Goal: Task Accomplishment & Management: Manage account settings

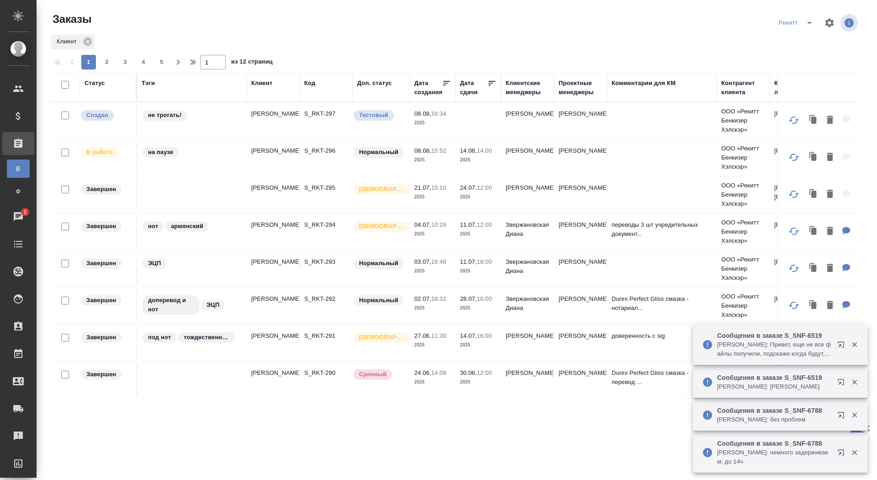
click at [809, 21] on icon "split button" at bounding box center [809, 22] width 11 height 11
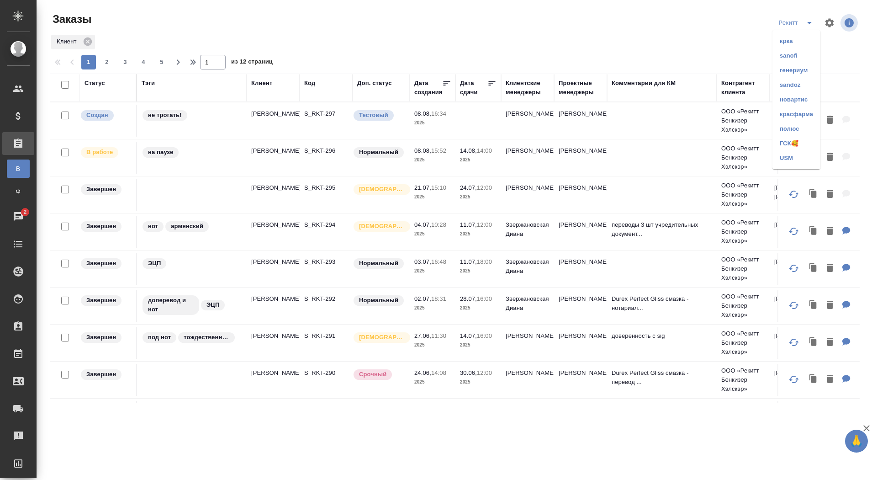
click at [796, 49] on li "sanofi" at bounding box center [796, 55] width 48 height 15
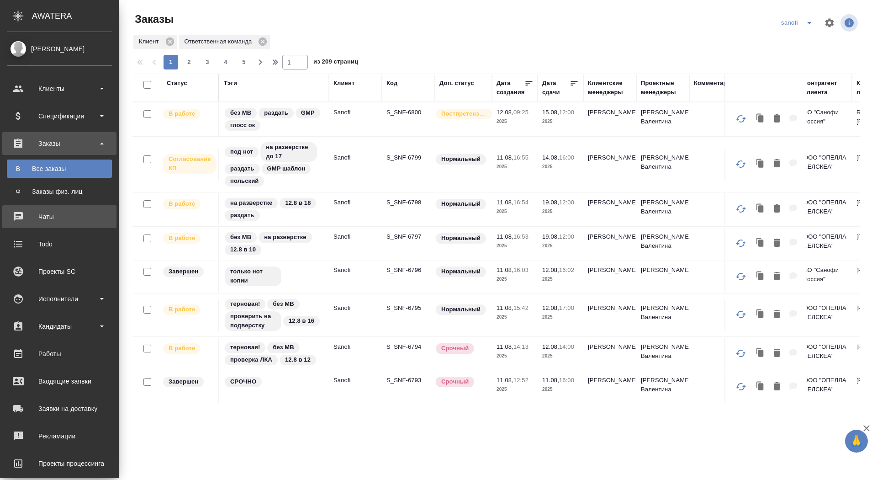
click at [25, 214] on div "Чаты" at bounding box center [59, 217] width 105 height 14
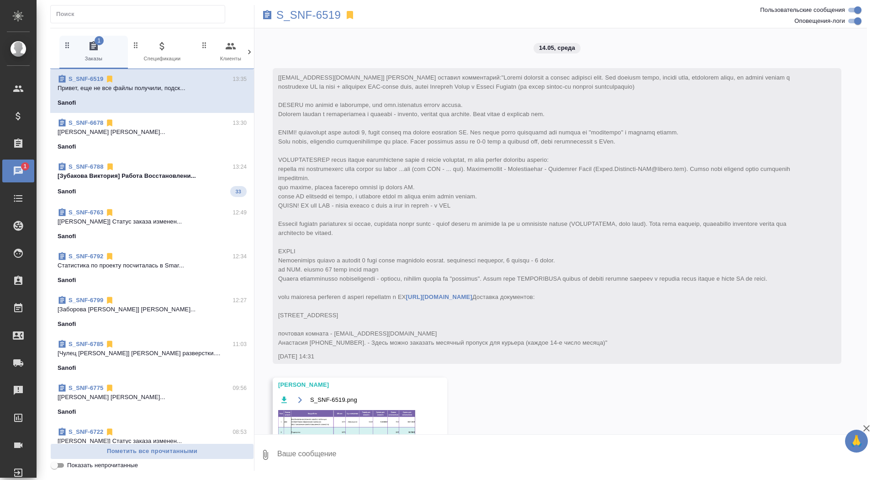
scroll to position [17678, 0]
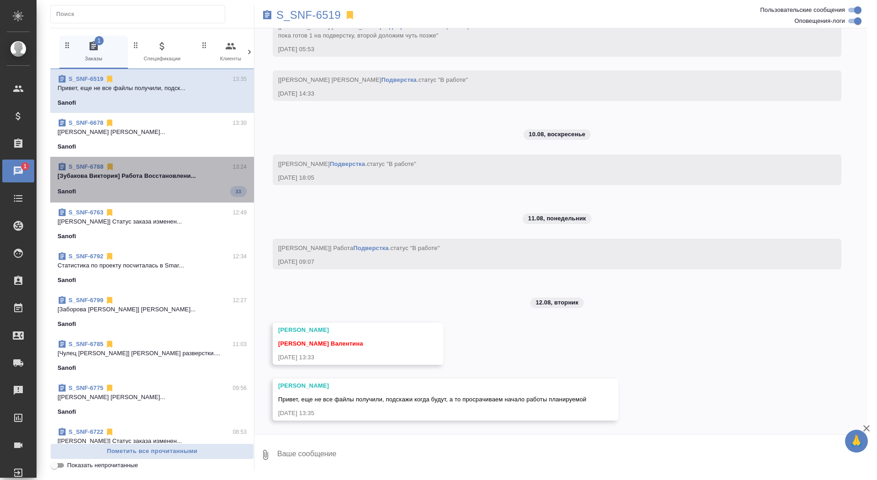
click at [211, 186] on div "Sanofi 33" at bounding box center [152, 191] width 189 height 11
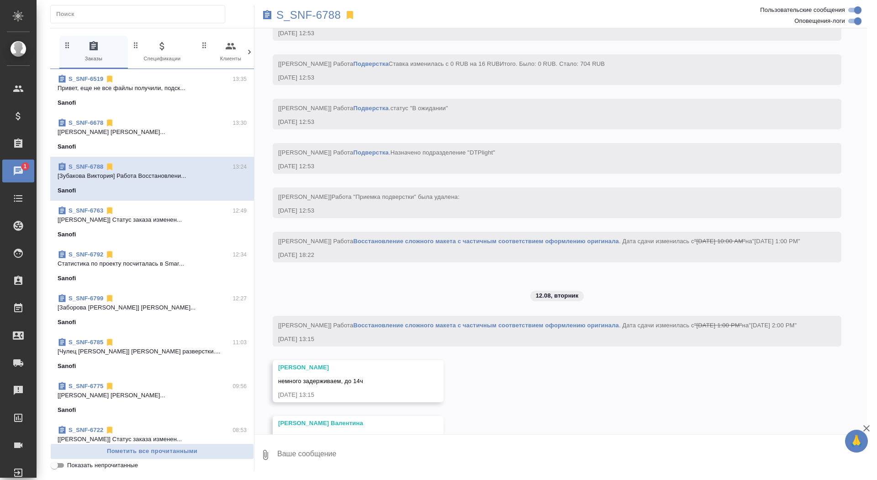
scroll to position [3507, 0]
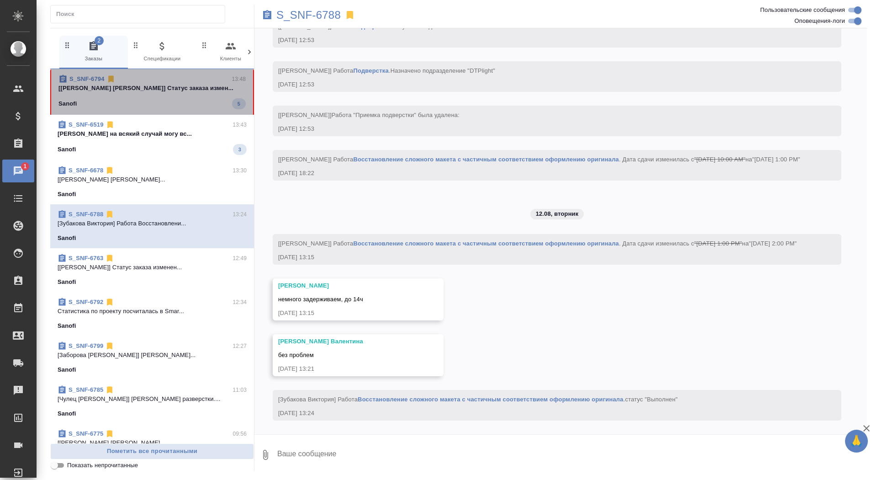
click at [196, 89] on p "[Горшкова Валентина] Статус заказа измен..." at bounding box center [151, 88] width 187 height 9
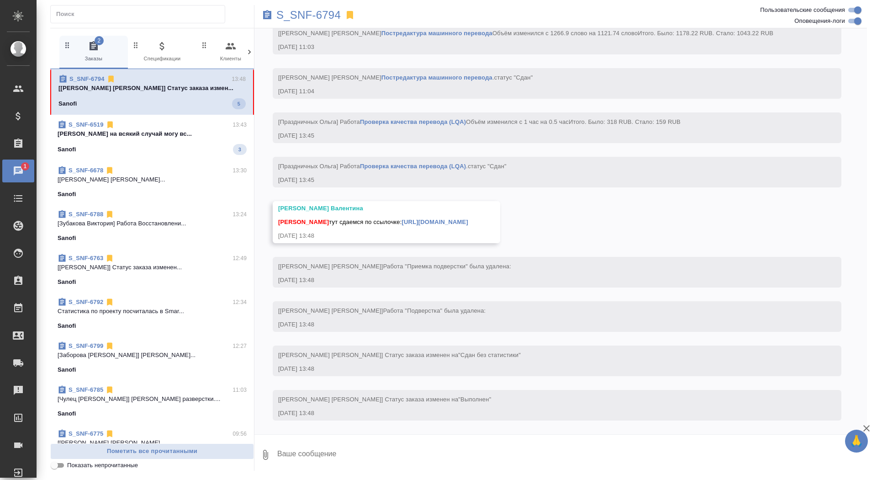
scroll to position [3085, 0]
click at [373, 458] on textarea at bounding box center [571, 454] width 591 height 31
type textarea "забрала, спасибо!"
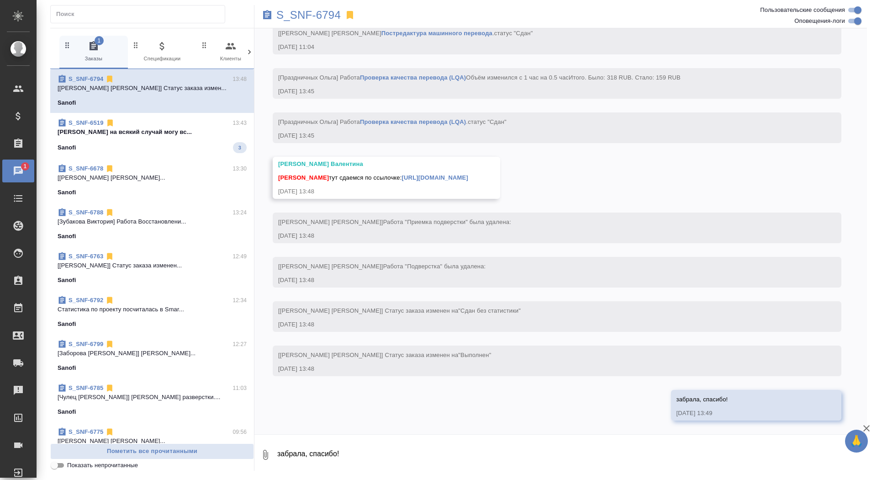
scroll to position [3128, 0]
click at [468, 173] on div "Сайдашева Диляра тут сдаемся по ссылочке: https://drive.awatera.com/apps/files/…" at bounding box center [373, 176] width 190 height 11
click at [468, 174] on link "https://drive.awatera.com/apps/files/files/10074165?dir=/Shares/Sanofi/Orders/S…" at bounding box center [435, 177] width 66 height 7
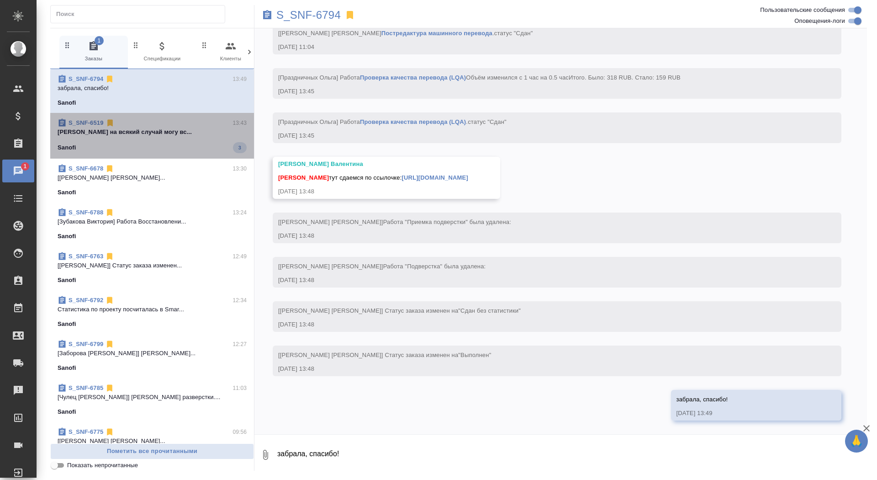
click at [164, 140] on span "S_SNF-6519 13:43 Петрова Валерия на всякий случай могу вс... Sanofi 3" at bounding box center [152, 135] width 189 height 35
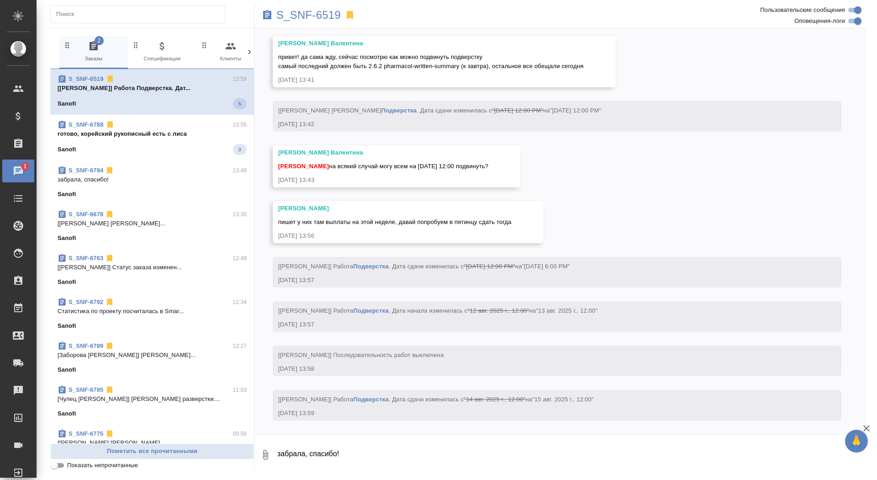
scroll to position [18076, 0]
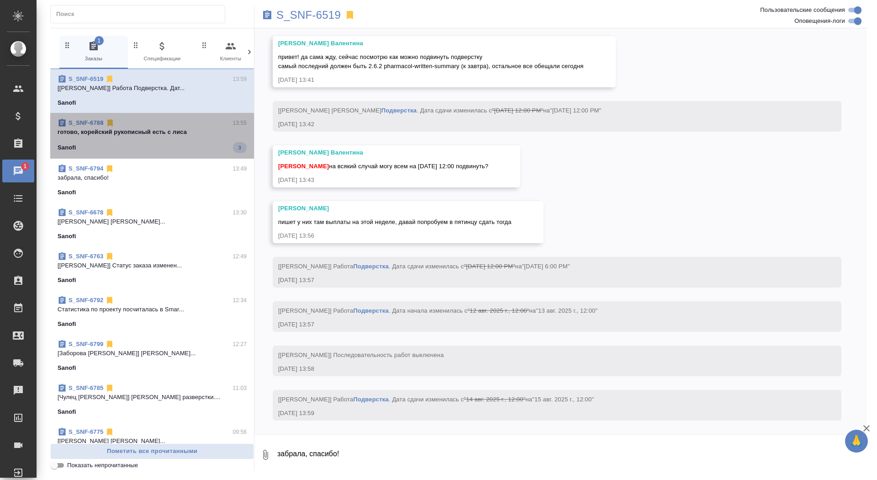
click at [210, 137] on span "S_SNF-6788 13:55 готово, корейский рукописный есть с лиса Sanofi 3" at bounding box center [152, 135] width 189 height 35
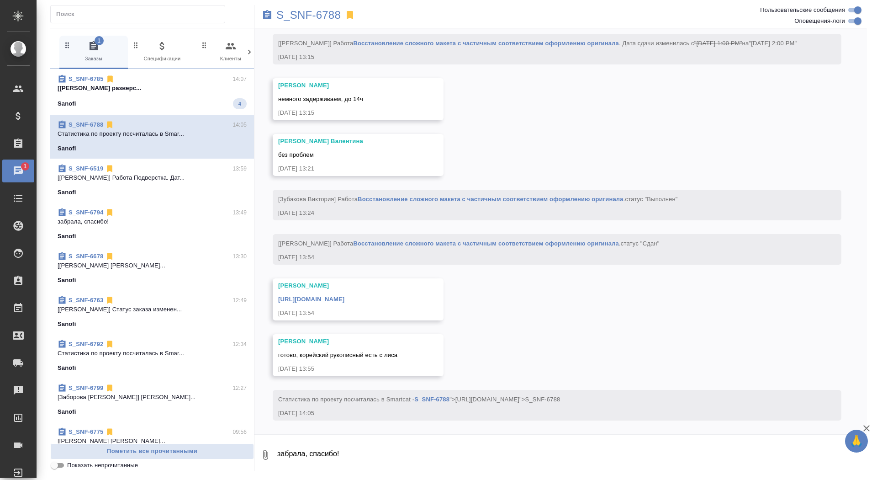
scroll to position [3707, 0]
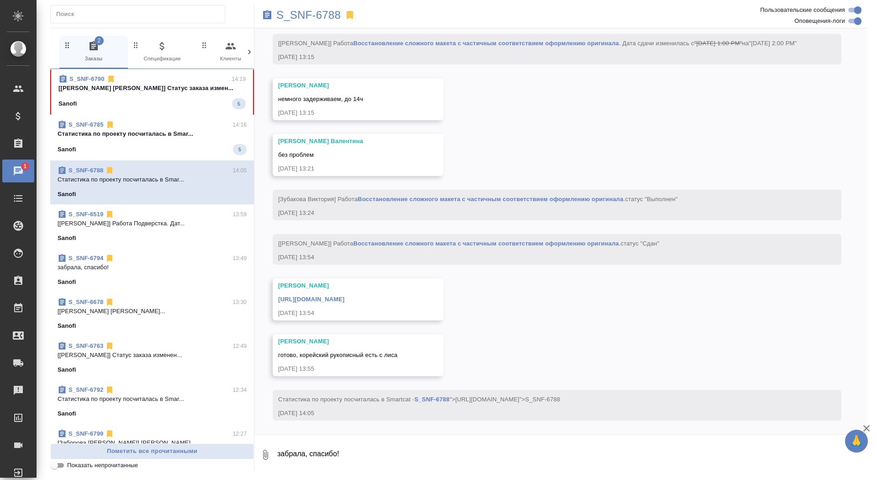
click at [169, 90] on p "[Горшкова Валентина] Статус заказа измен..." at bounding box center [151, 88] width 187 height 9
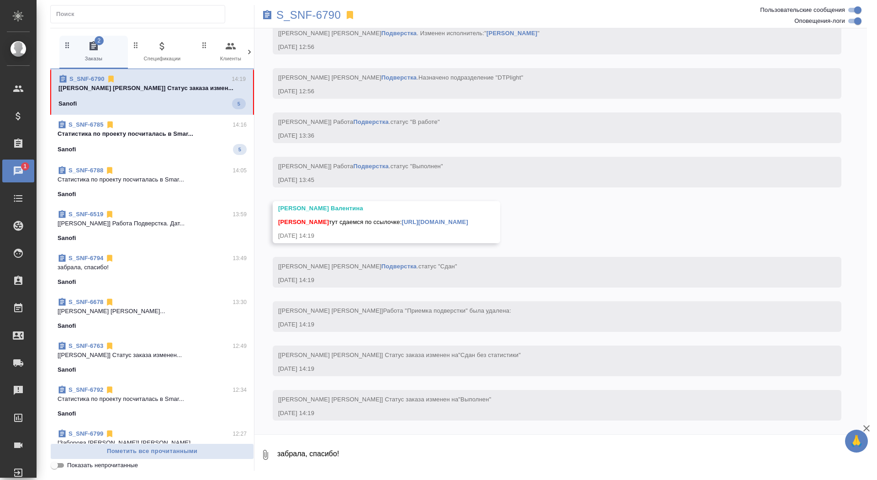
scroll to position [3111, 0]
click at [642, 467] on textarea "забрала, спасибо!" at bounding box center [571, 454] width 591 height 31
type textarea "забрала, спасибо!"
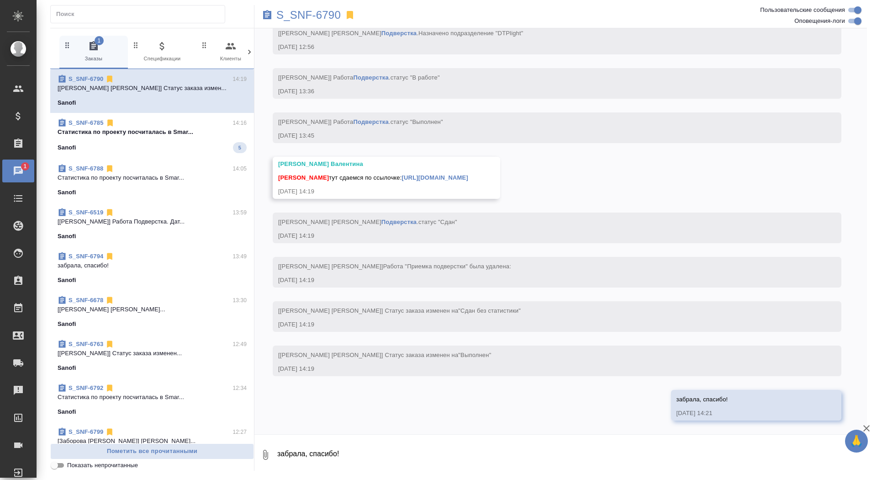
scroll to position [3154, 0]
click at [442, 174] on link "https://drive.awatera.com/apps/files/files/10069081?dir=/Shares/Sanofi/Orders/S…" at bounding box center [435, 177] width 66 height 7
click at [308, 21] on div "S_SNF-6790" at bounding box center [458, 15] width 408 height 20
click at [307, 17] on p "S_SNF-6790" at bounding box center [308, 15] width 64 height 9
click at [154, 137] on span "S_SNF-6785 14:16 Cтатистика по проекту посчиталась в Smar... Sanofi 5" at bounding box center [152, 135] width 189 height 35
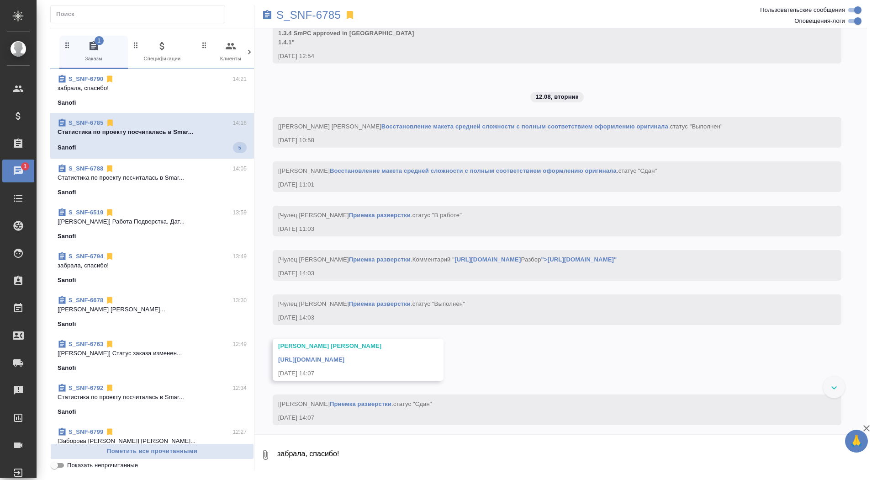
scroll to position [3363, 0]
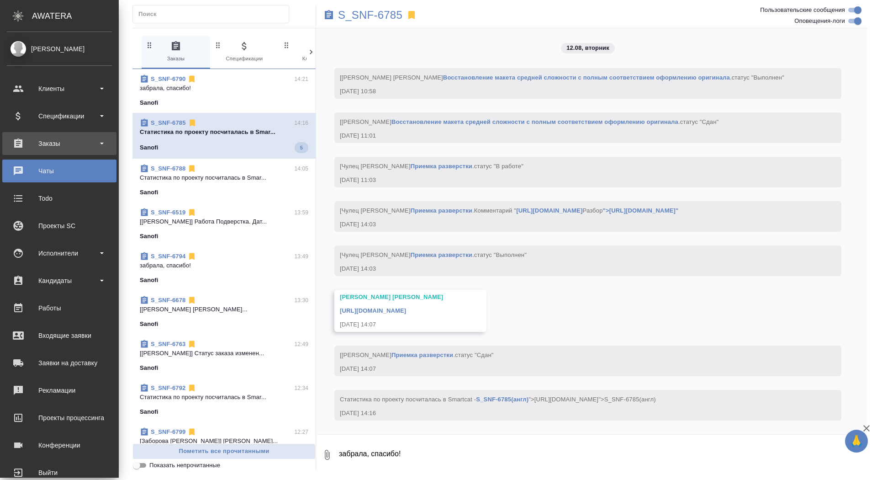
click at [31, 147] on div "Заказы" at bounding box center [59, 144] width 105 height 14
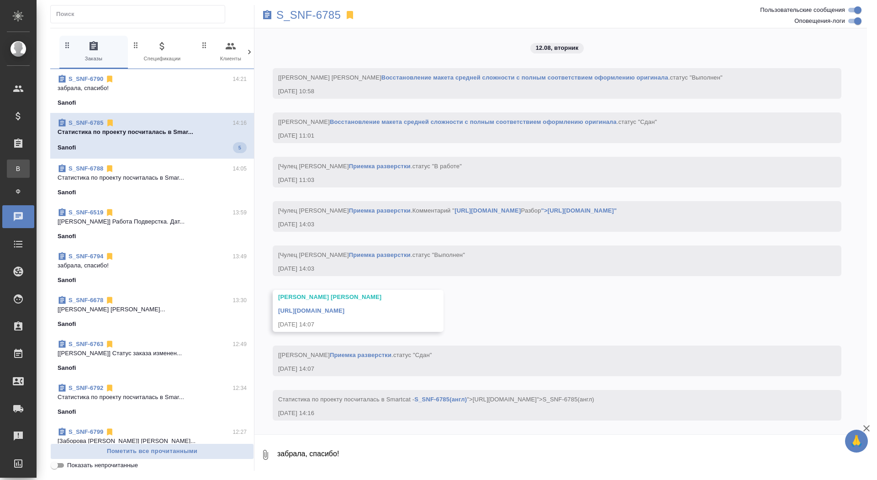
click at [14, 168] on div "Все заказы" at bounding box center [7, 168] width 14 height 9
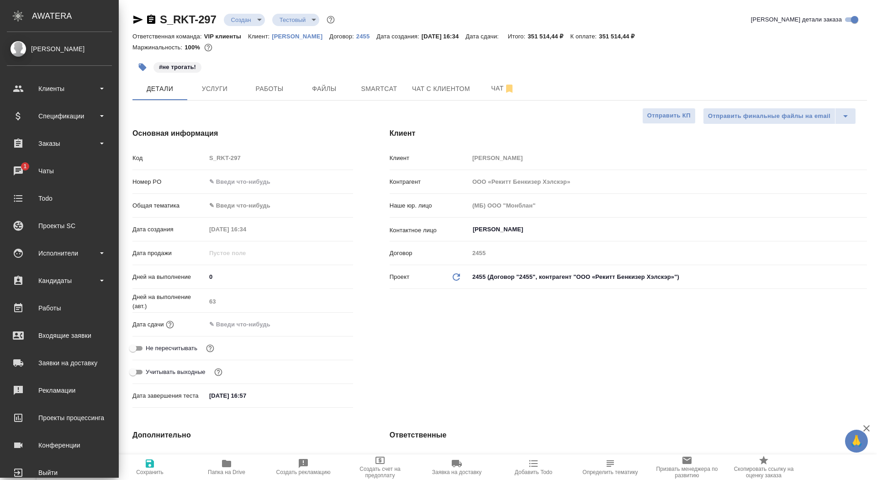
select select "RU"
click at [26, 139] on div "Заказы" at bounding box center [59, 144] width 105 height 14
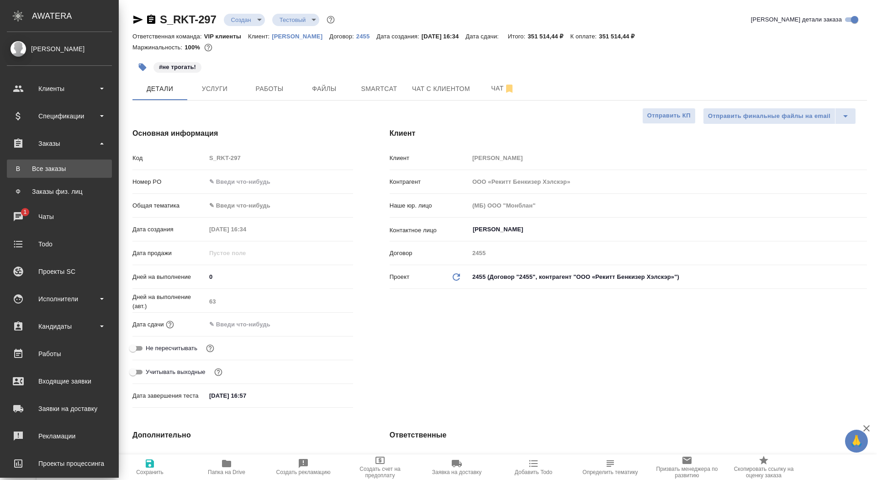
click at [32, 162] on link "В Все заказы" at bounding box center [59, 168] width 105 height 18
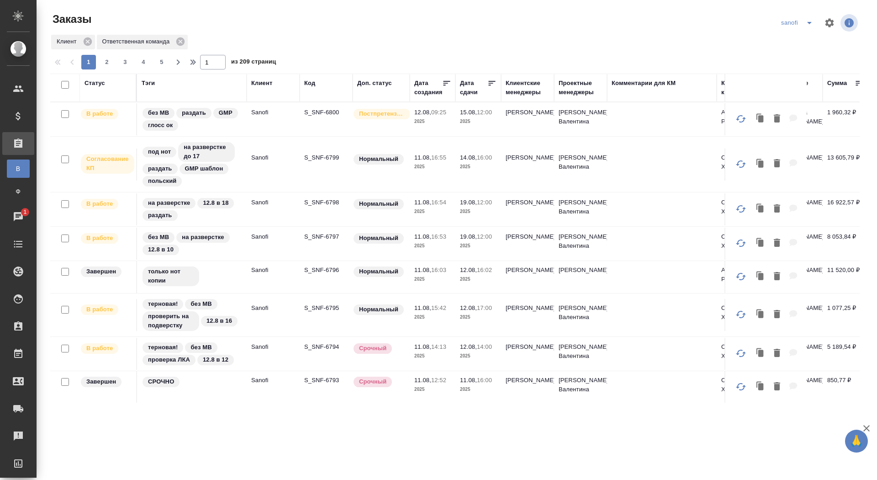
click at [478, 92] on div "Дата сдачи" at bounding box center [473, 88] width 27 height 18
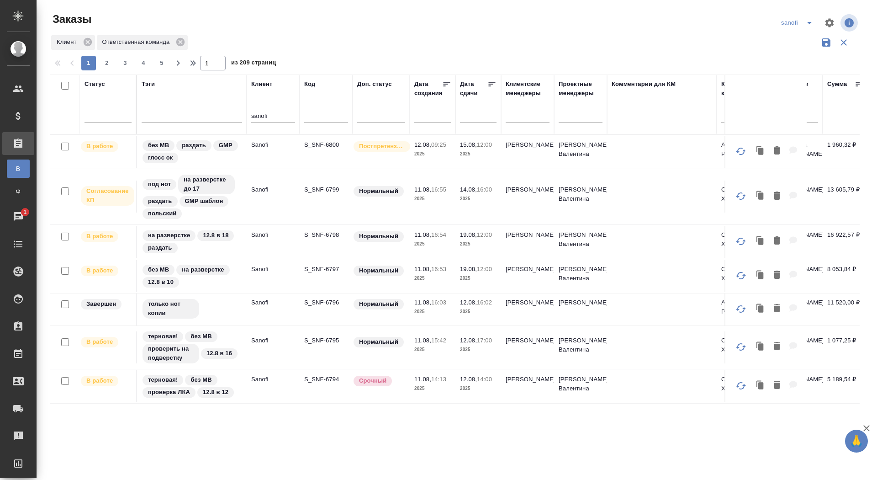
click at [476, 113] on input "text" at bounding box center [480, 115] width 31 height 13
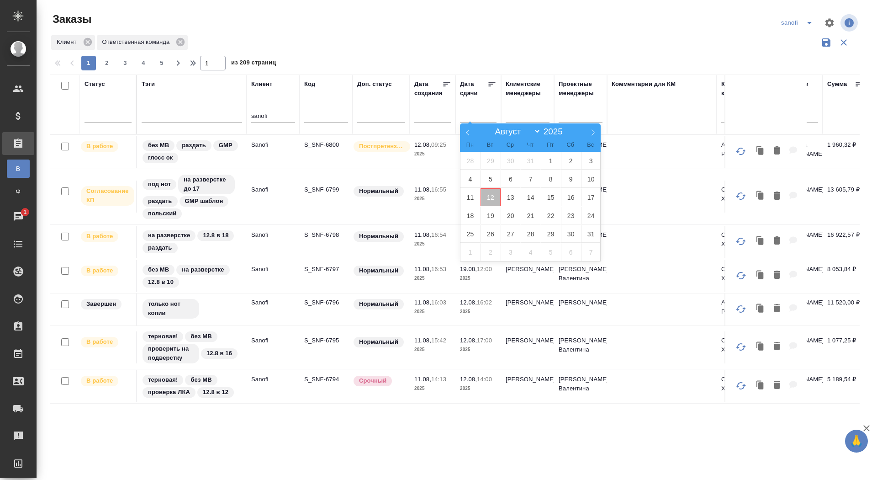
click at [497, 194] on span "12" at bounding box center [491, 197] width 20 height 18
type div "2025-08-11T21:00:00.000Z"
click at [509, 194] on span "13" at bounding box center [511, 197] width 20 height 18
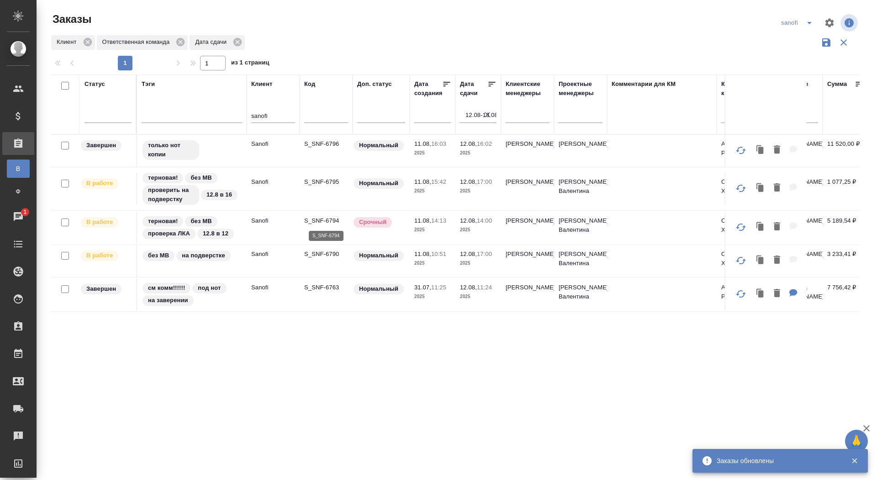
click at [313, 222] on p "S_SNF-6794" at bounding box center [326, 220] width 44 height 9
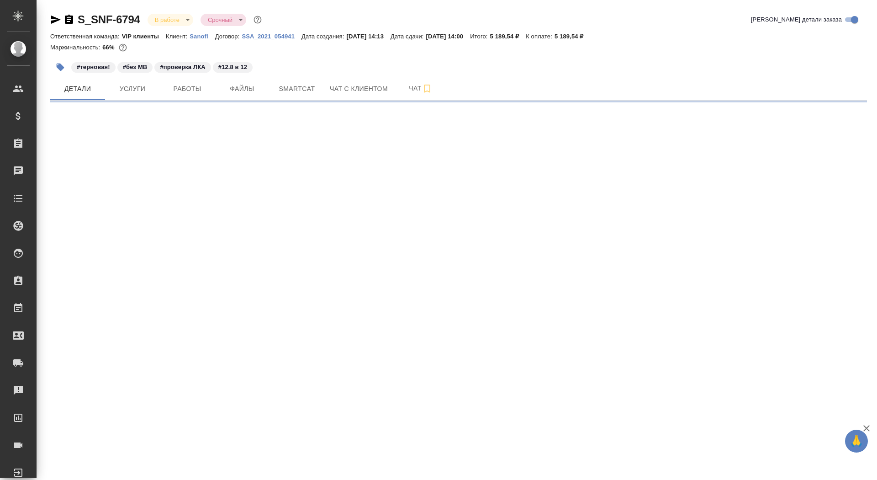
select select "RU"
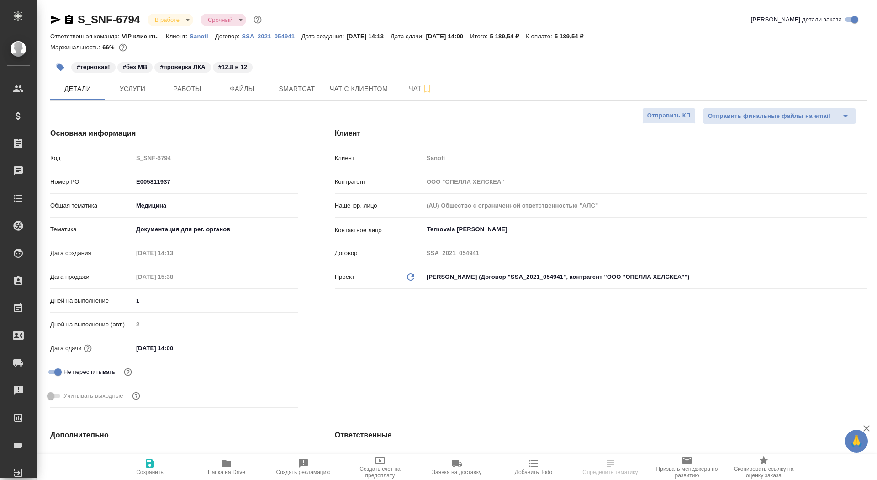
type textarea "x"
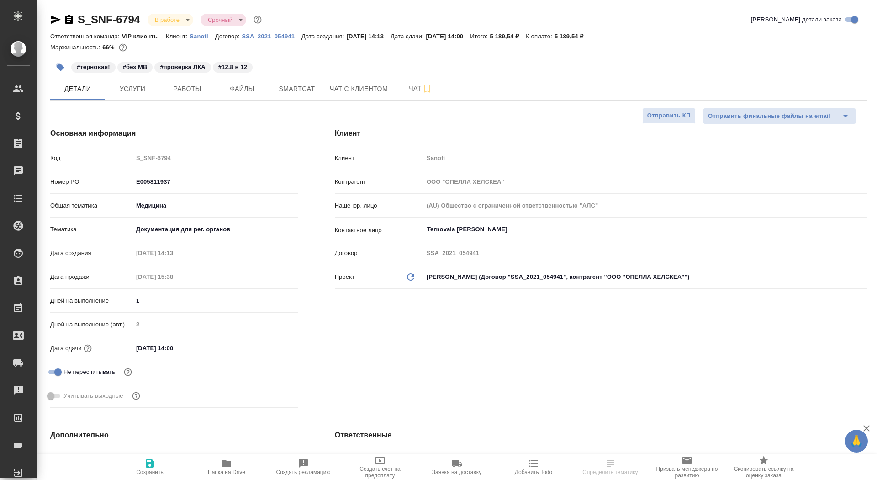
type textarea "x"
click at [71, 21] on icon "button" at bounding box center [69, 19] width 8 height 9
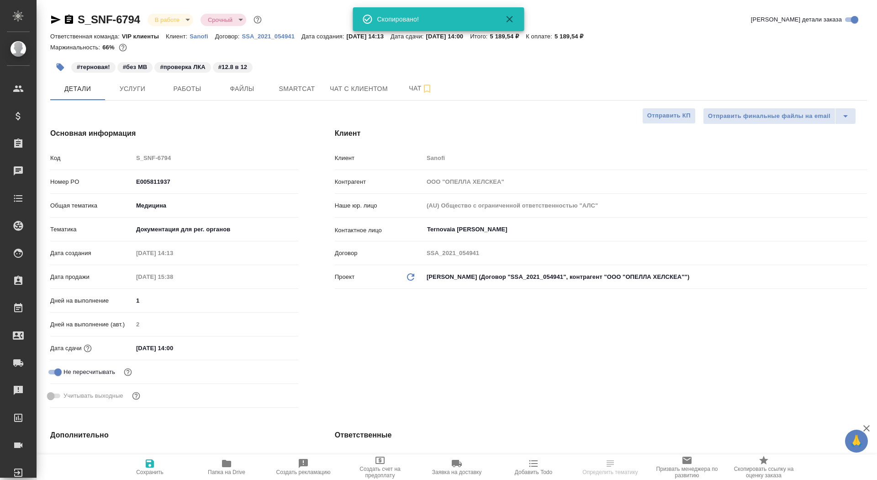
type textarea "x"
select select "RU"
type textarea "x"
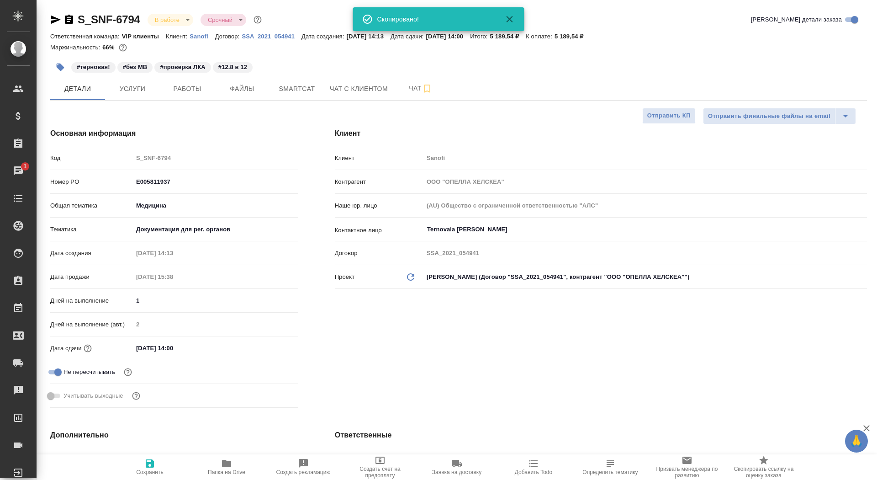
type textarea "x"
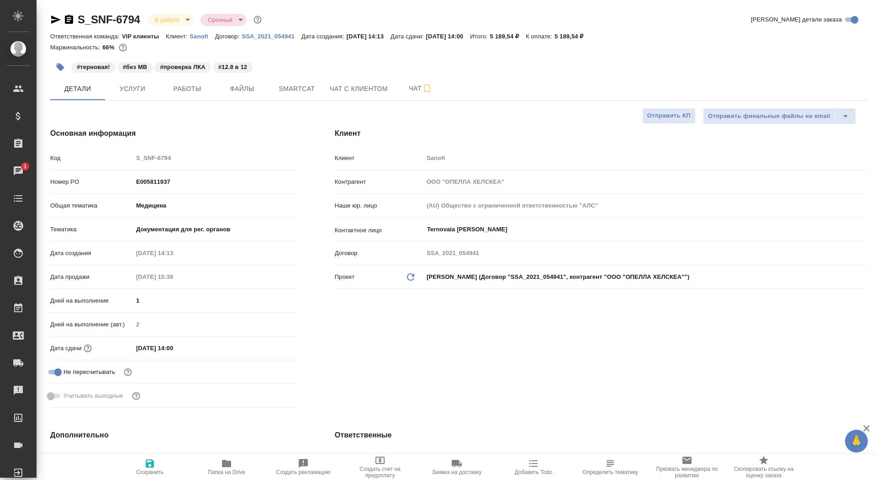
type textarea "x"
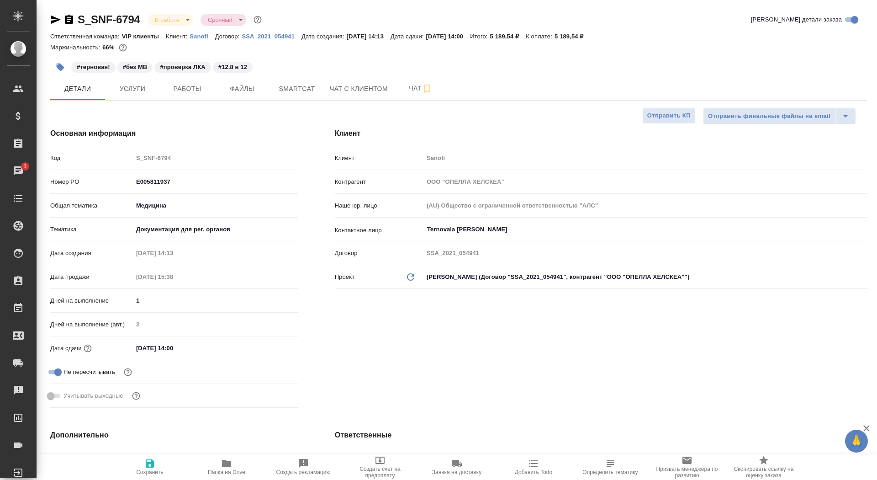
type textarea "x"
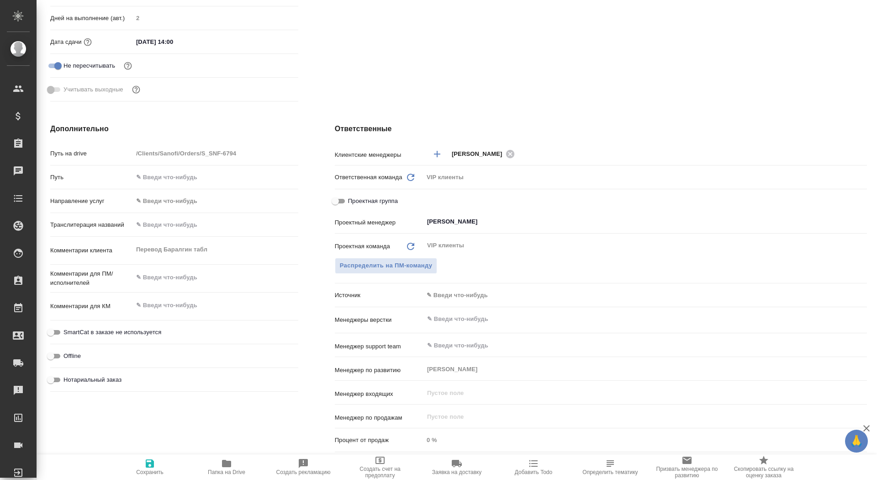
scroll to position [380, 0]
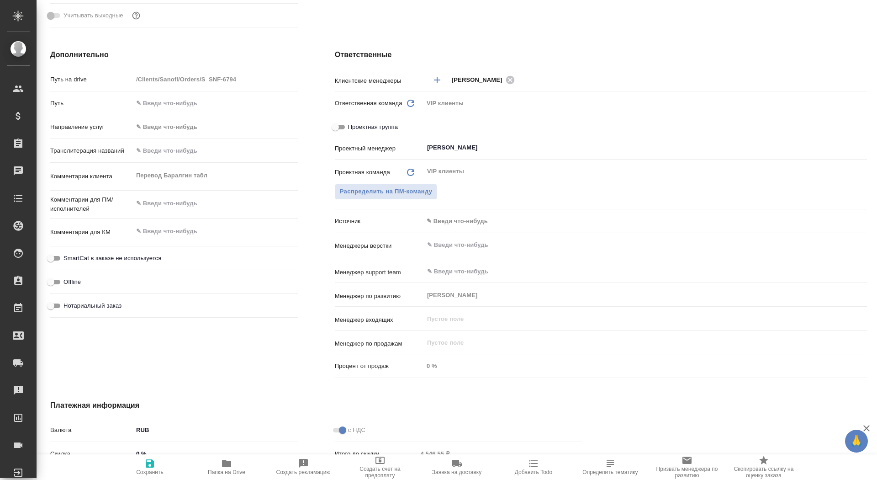
click at [106, 174] on div "Комментарии клиента Перевод Баралгин табл x" at bounding box center [174, 176] width 248 height 20
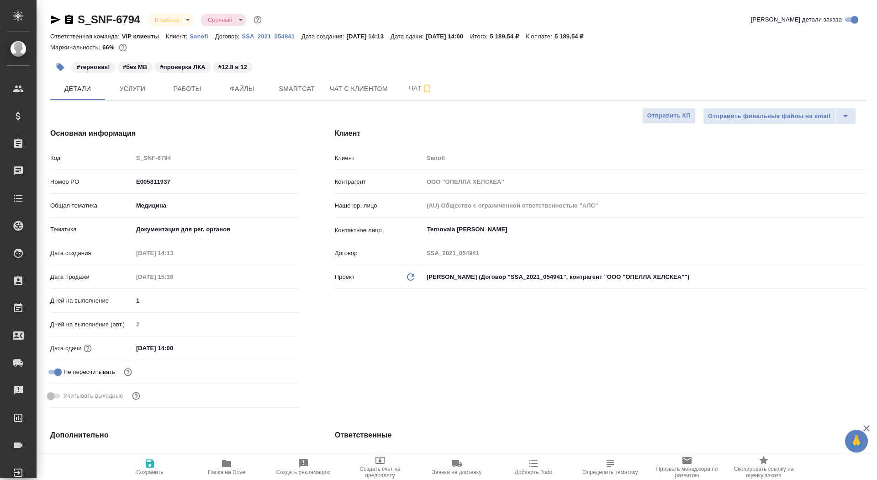
type textarea "x"
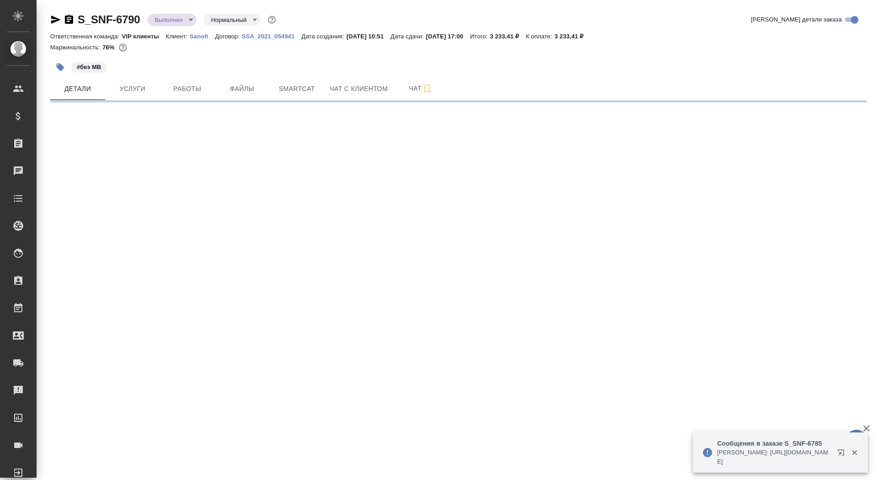
select select "RU"
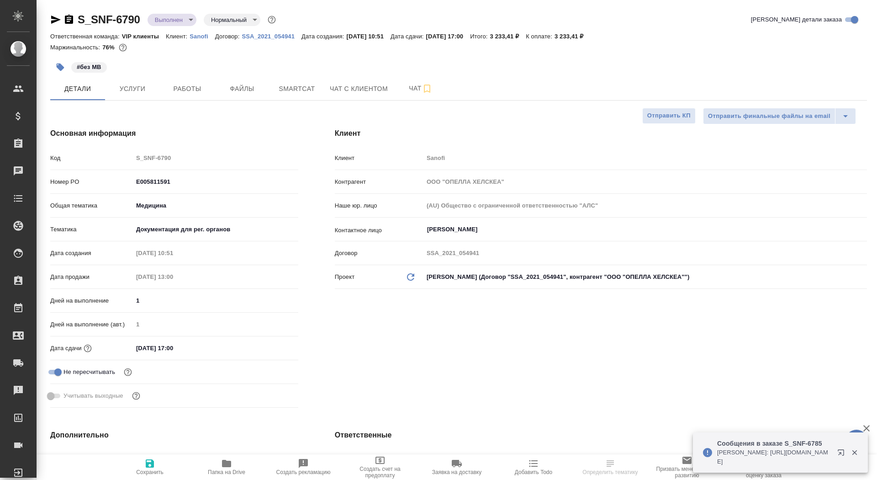
type textarea "x"
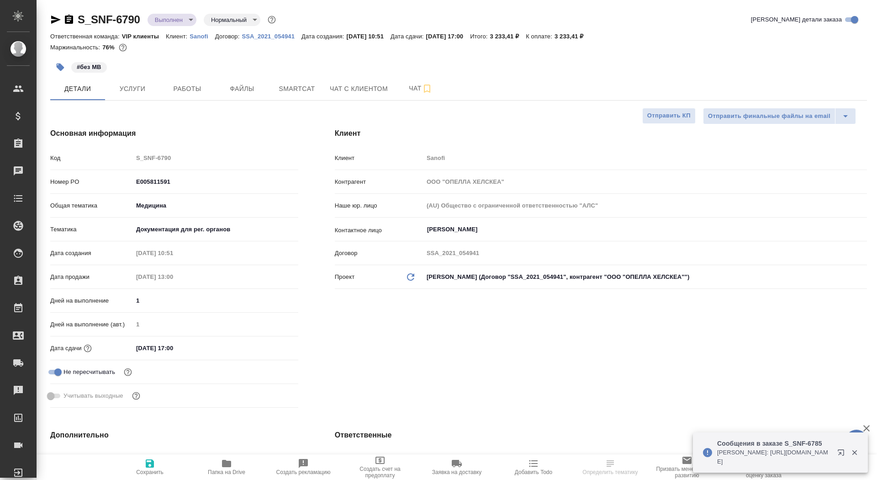
type textarea "x"
type input "[PERSON_NAME]"
type input "Комаров Роман"
click at [69, 18] on icon "button" at bounding box center [69, 19] width 8 height 9
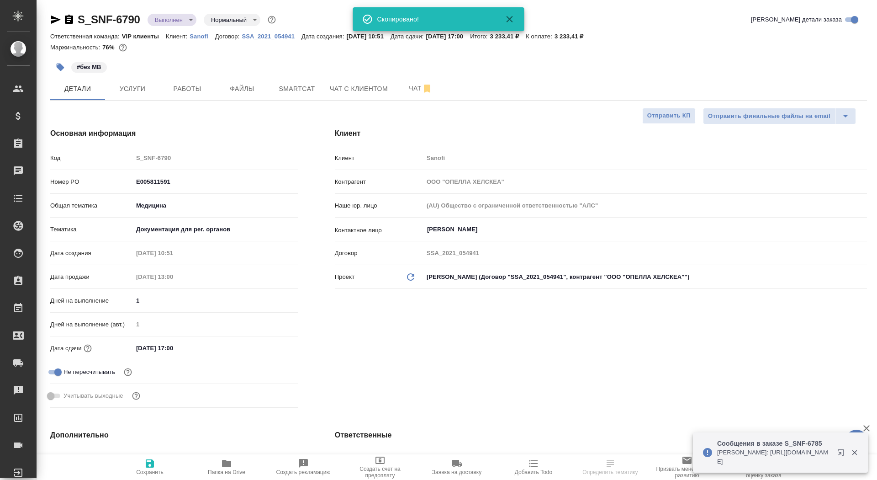
type textarea "x"
select select "RU"
type textarea "x"
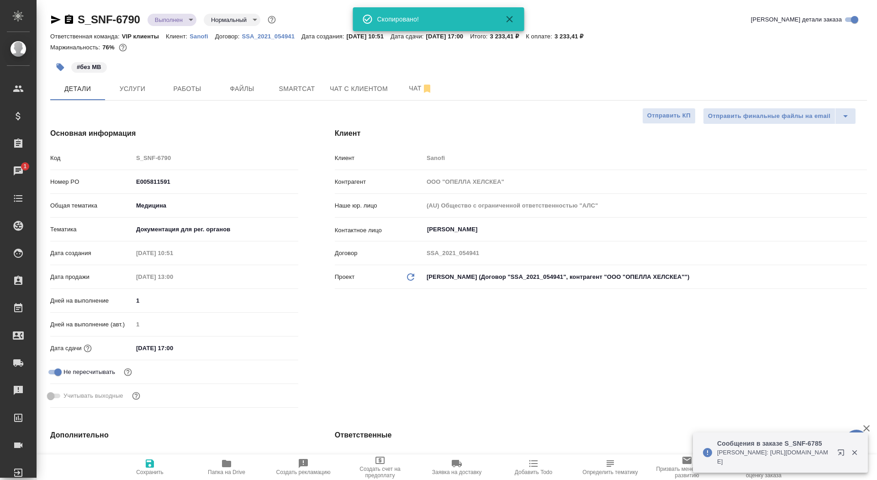
type textarea "x"
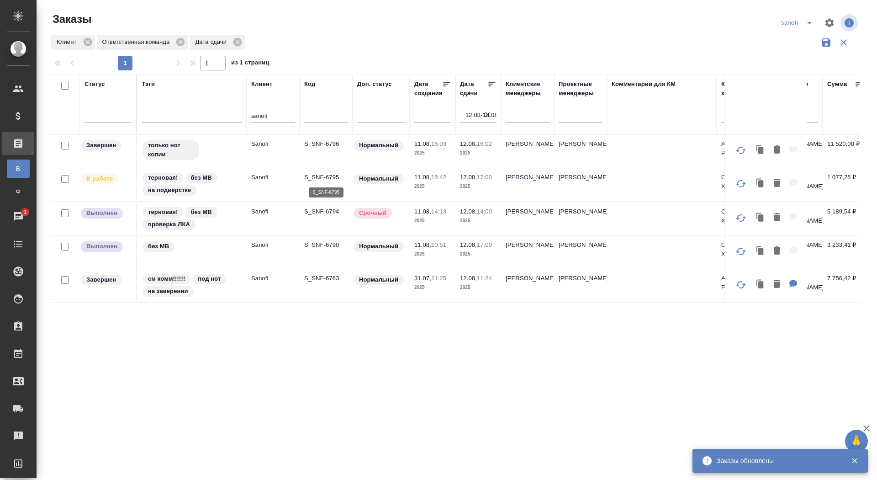
click at [323, 175] on p "S_SNF-6795" at bounding box center [326, 177] width 44 height 9
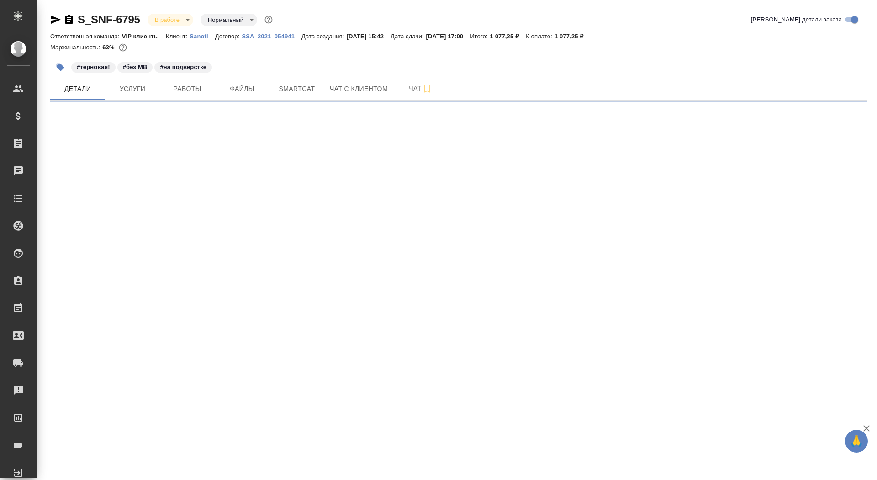
select select "RU"
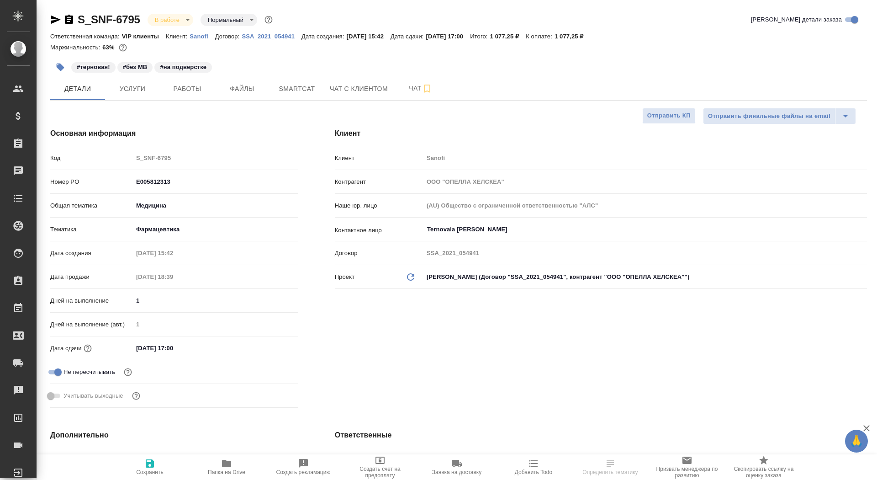
type textarea "x"
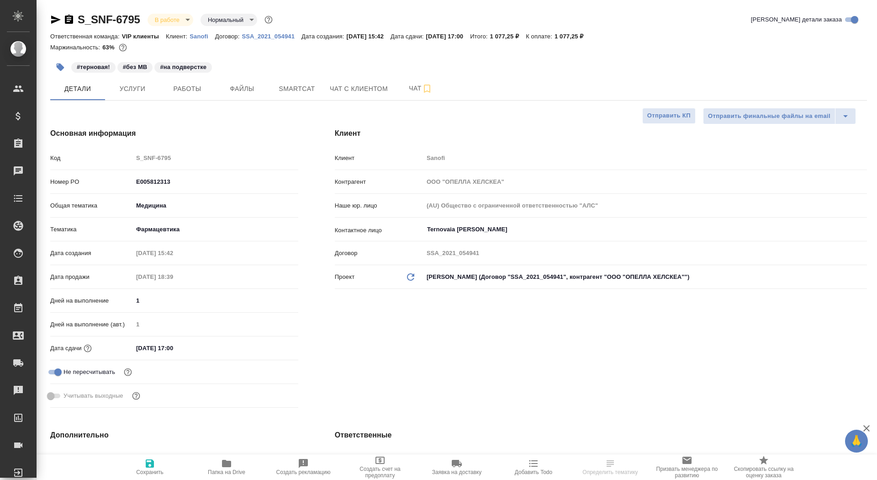
type textarea "x"
select select "RU"
type textarea "x"
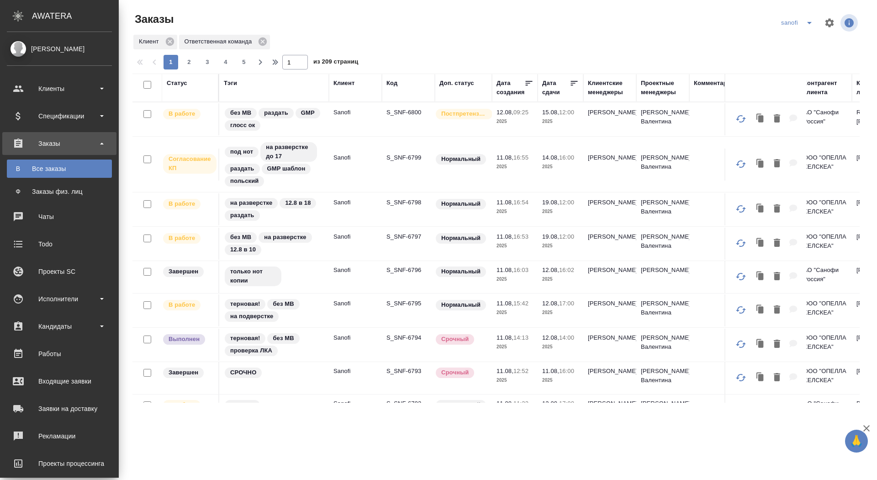
click at [23, 215] on icon at bounding box center [18, 216] width 11 height 11
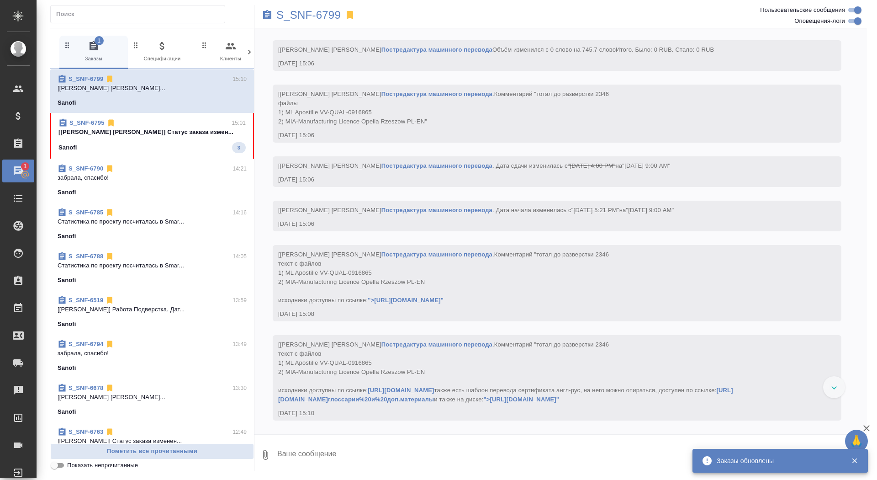
click at [175, 145] on div "Sanofi 3" at bounding box center [151, 147] width 187 height 11
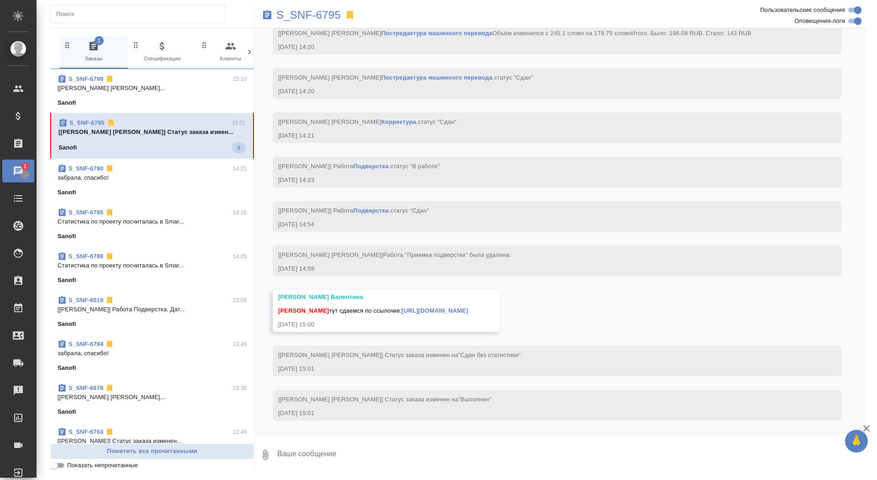
scroll to position [2835, 0]
click at [424, 462] on textarea at bounding box center [571, 454] width 591 height 31
type textarea "забрала, спасибо!"
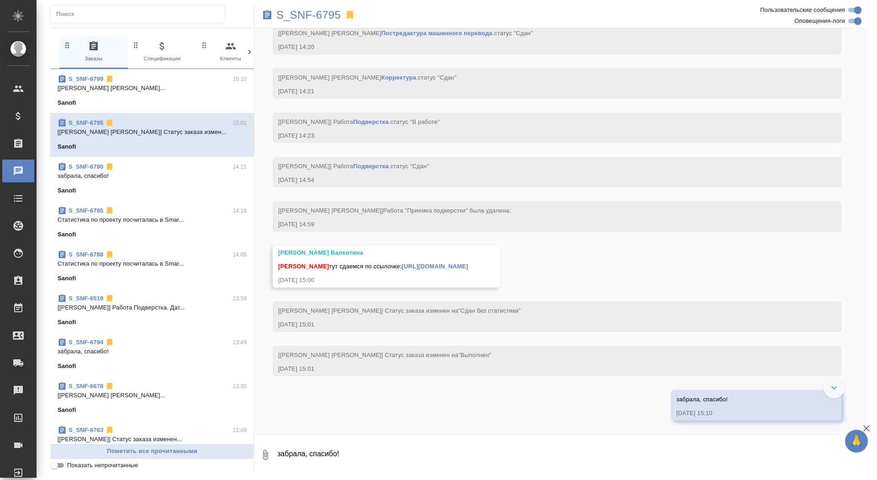
scroll to position [2880, 0]
click at [454, 263] on link "https://drive.awatera.com/apps/files/files/10075903?dir=/Shares/Sanofi/Orders/S…" at bounding box center [435, 266] width 66 height 7
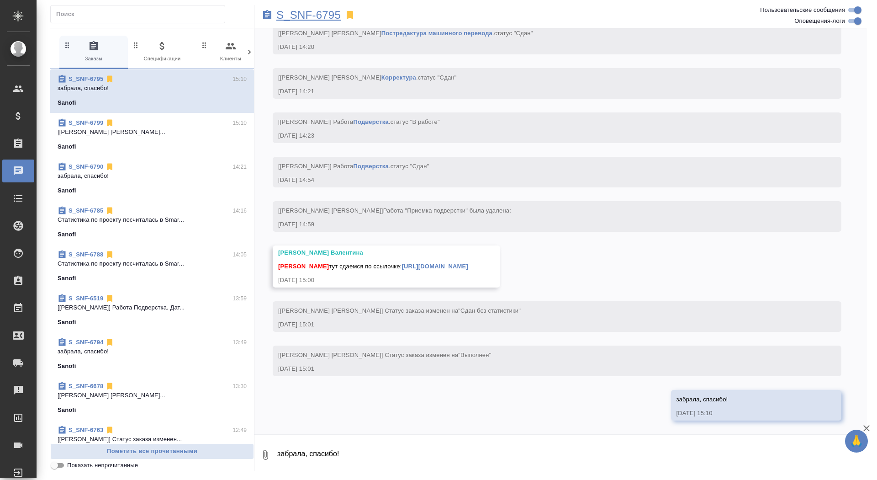
click at [309, 16] on p "S_SNF-6795" at bounding box center [308, 15] width 64 height 9
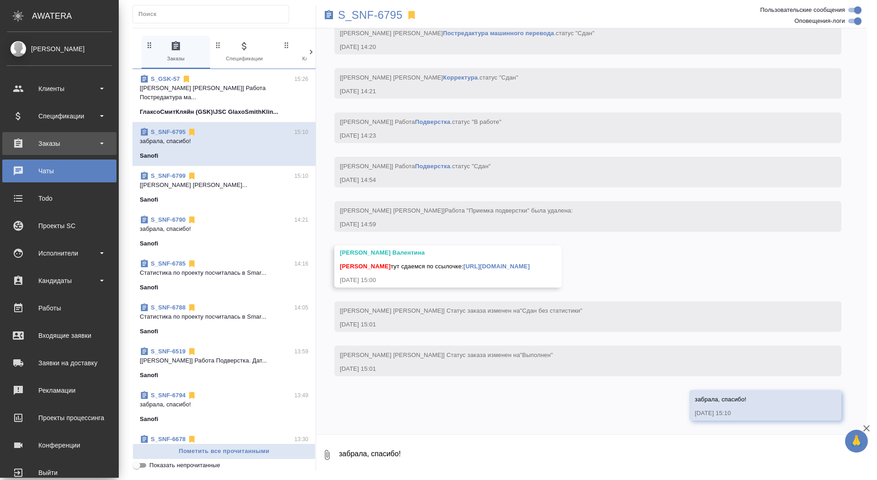
scroll to position [2943, 0]
click at [68, 141] on div "Заказы" at bounding box center [59, 144] width 105 height 14
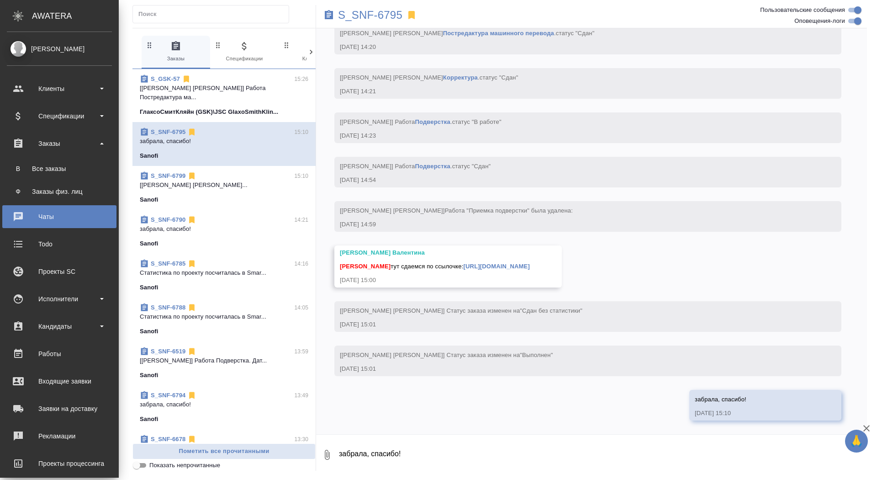
click at [68, 179] on ul "В Все заказы Ф Заказы физ. лиц" at bounding box center [59, 178] width 119 height 46
click at [67, 170] on div "Все заказы" at bounding box center [59, 168] width 96 height 9
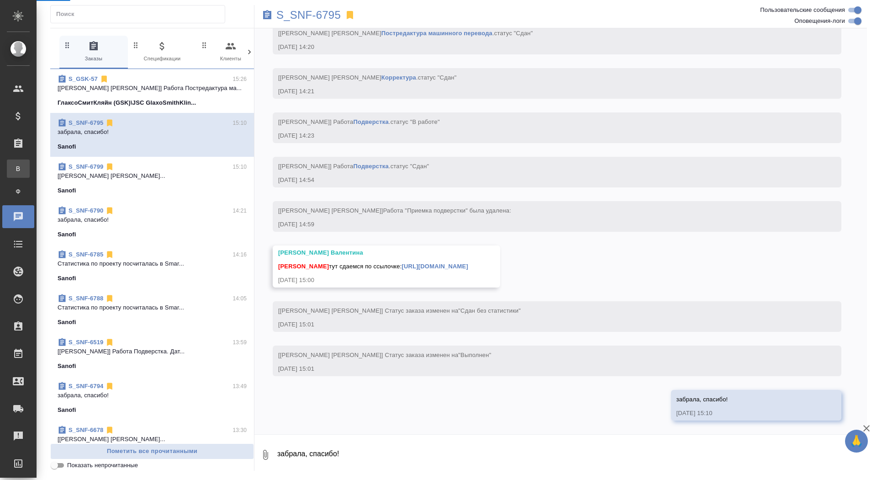
scroll to position [2880, 0]
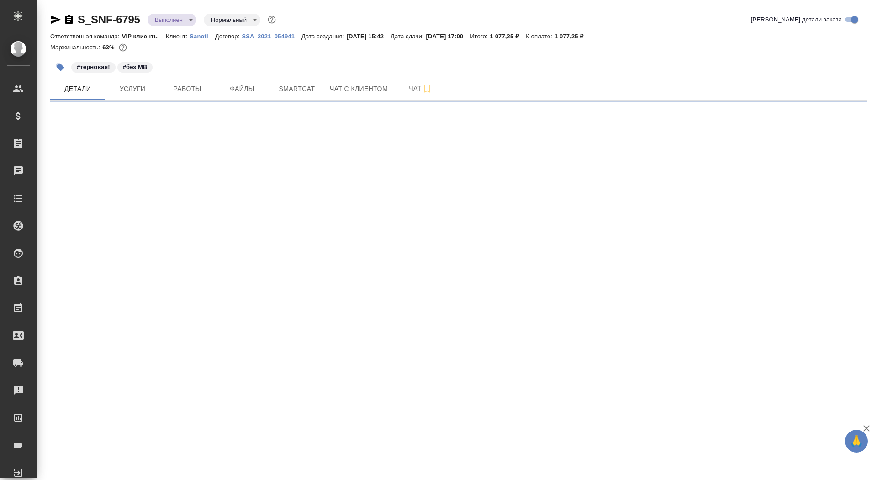
select select "RU"
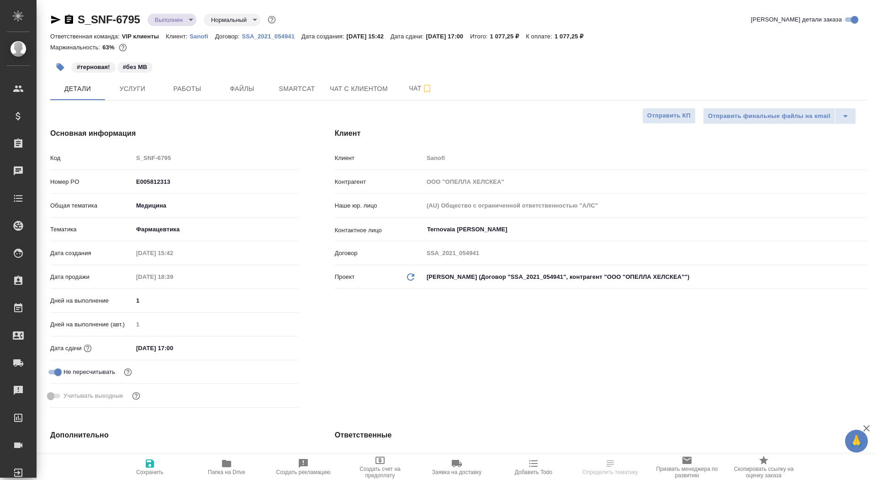
type textarea "x"
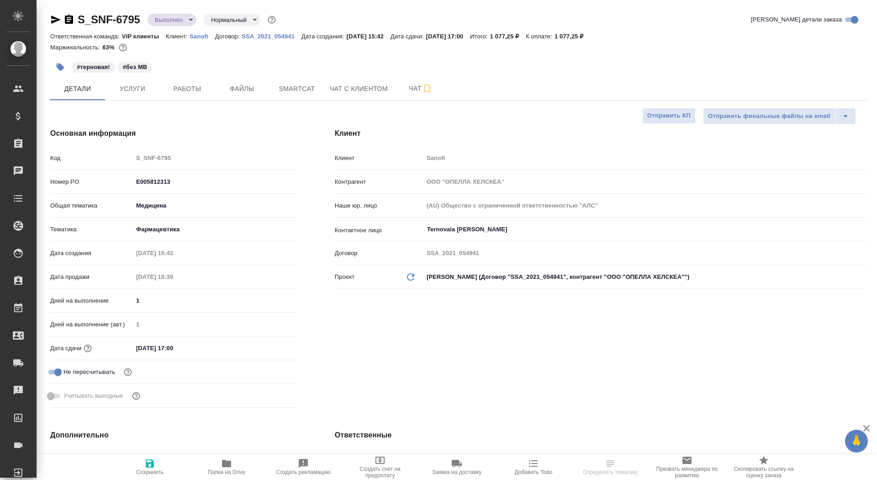
type textarea "x"
click at [67, 17] on icon "button" at bounding box center [68, 19] width 11 height 11
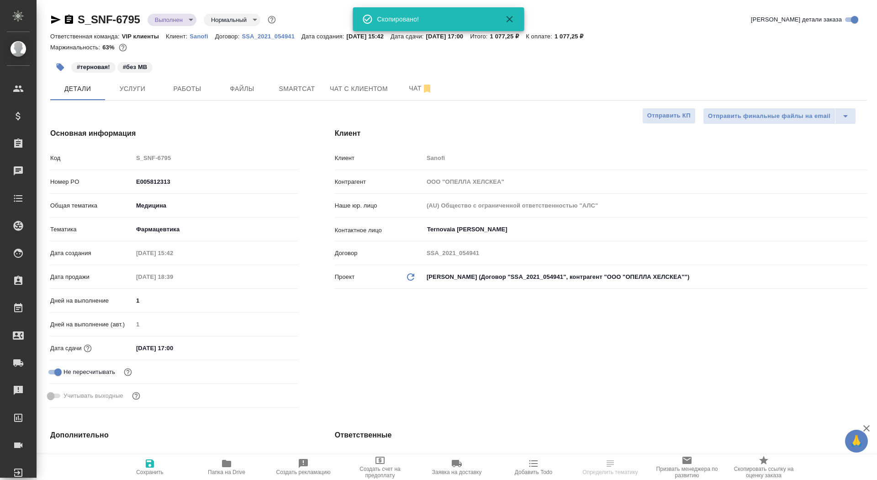
type textarea "x"
select select "RU"
type textarea "x"
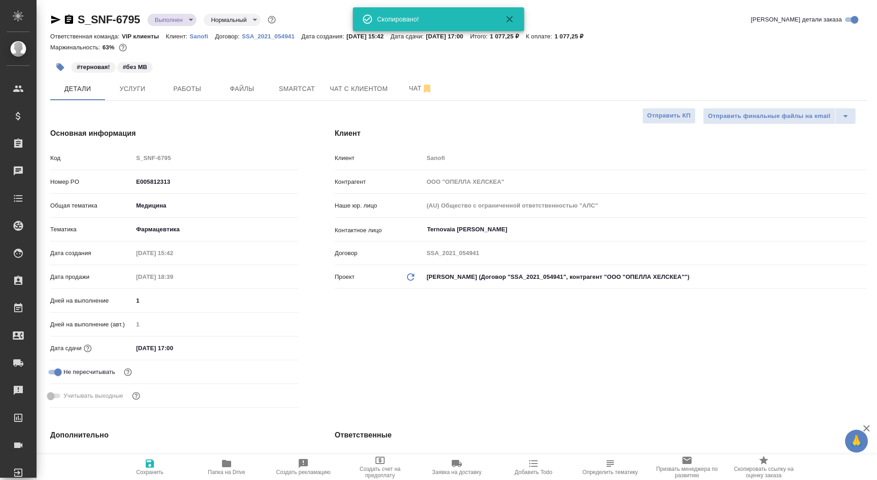
type textarea "x"
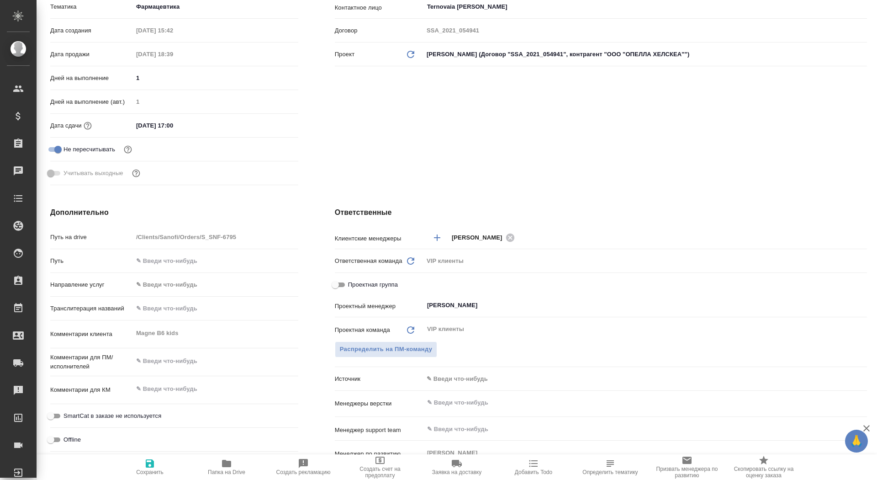
scroll to position [264, 0]
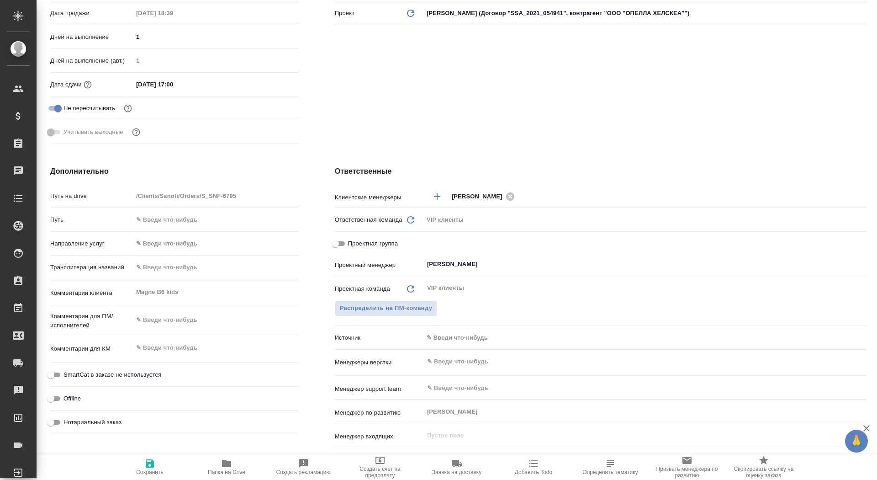
click at [88, 291] on div "Комментарии клиента Magne B6 kids x" at bounding box center [174, 293] width 248 height 20
type textarea "x"
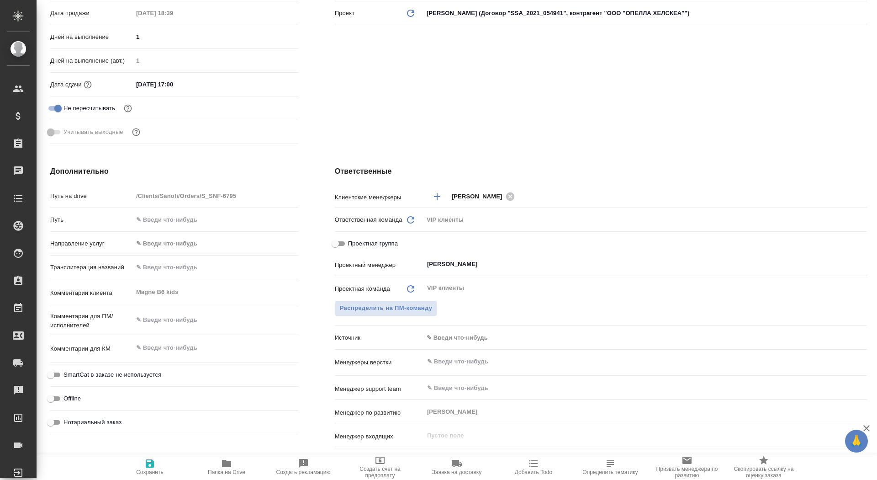
type textarea "x"
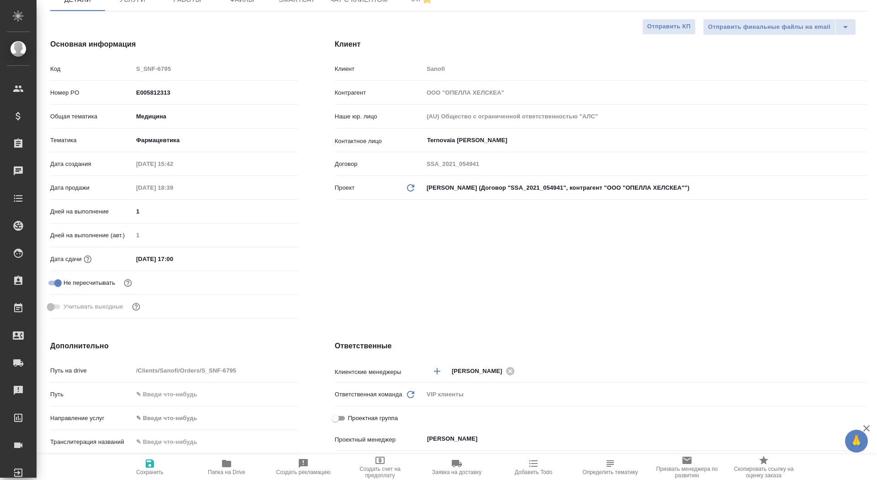
scroll to position [0, 0]
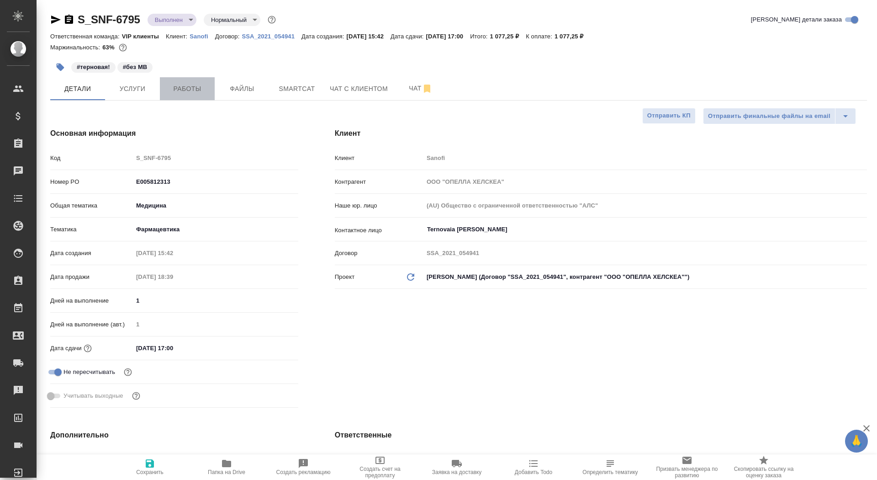
click at [204, 91] on span "Работы" at bounding box center [187, 88] width 44 height 11
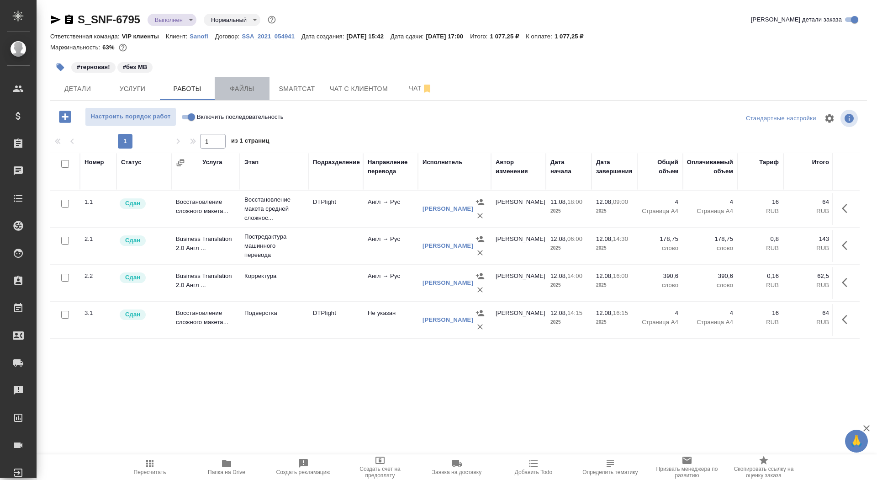
click at [248, 93] on span "Файлы" at bounding box center [242, 88] width 44 height 11
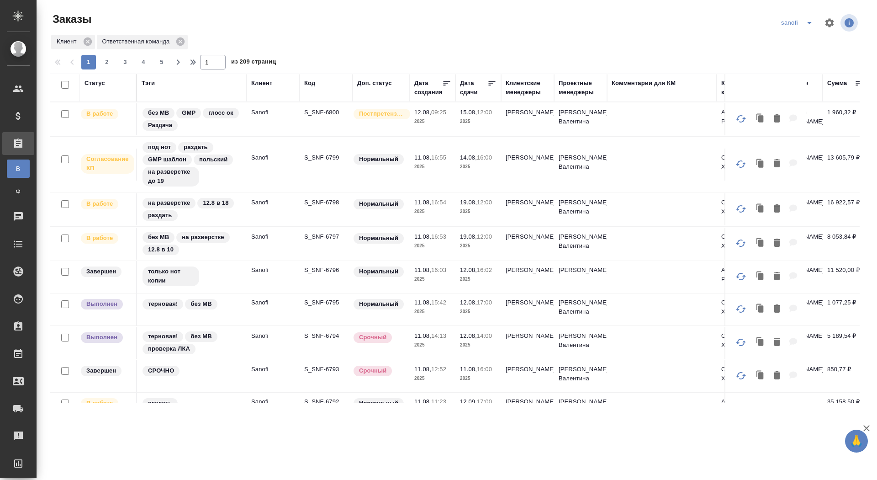
click at [814, 26] on icon "split button" at bounding box center [809, 22] width 11 height 11
click at [790, 158] on li "Рекитт" at bounding box center [798, 158] width 48 height 15
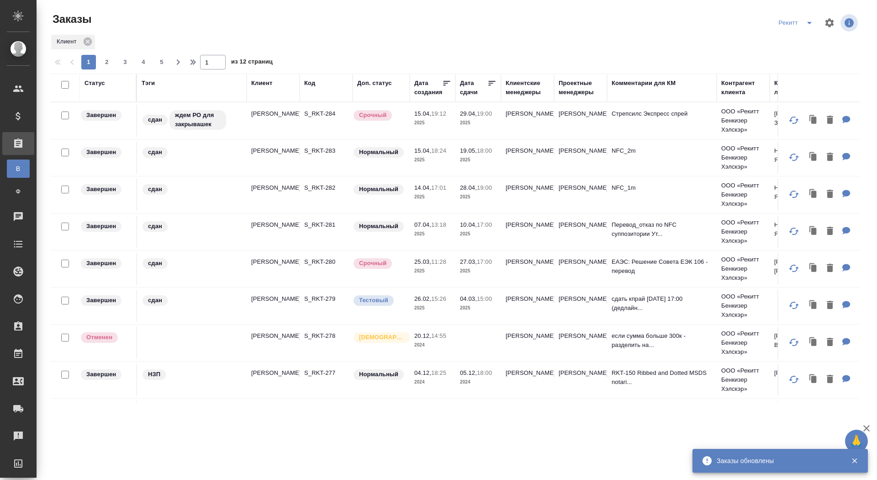
scroll to position [447, 0]
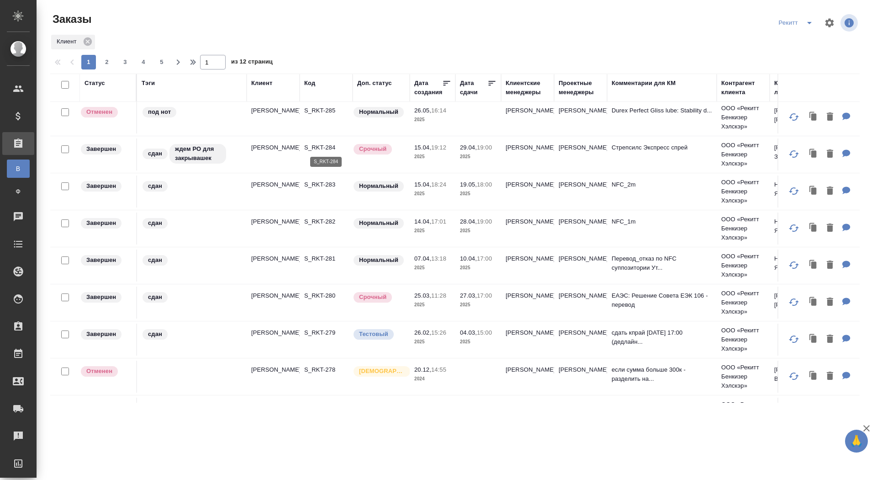
click at [321, 146] on p "S_RKT-284" at bounding box center [326, 147] width 44 height 9
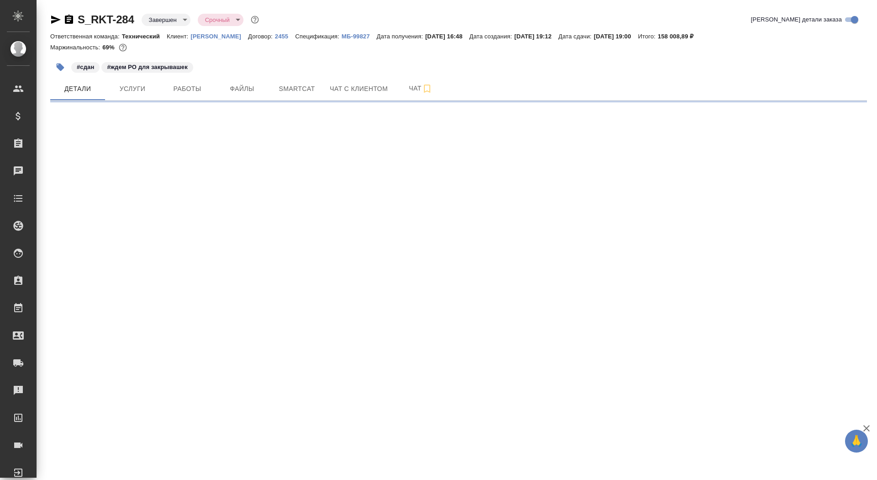
select select "RU"
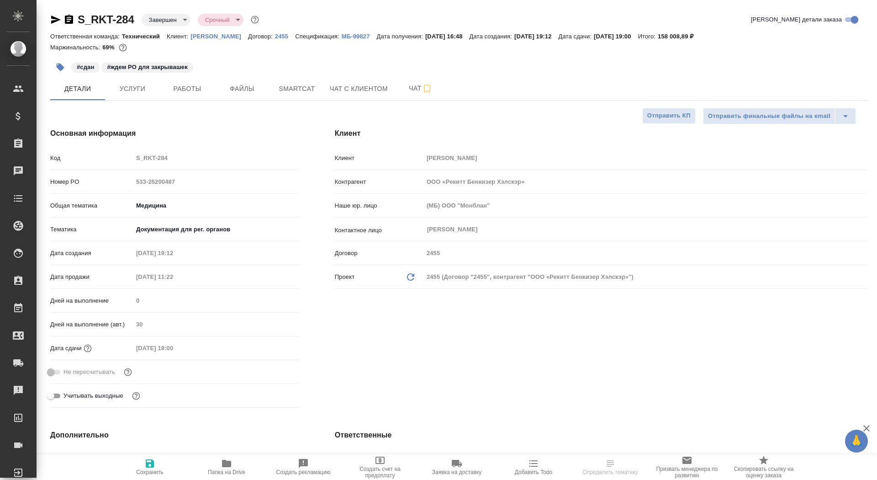
type textarea "x"
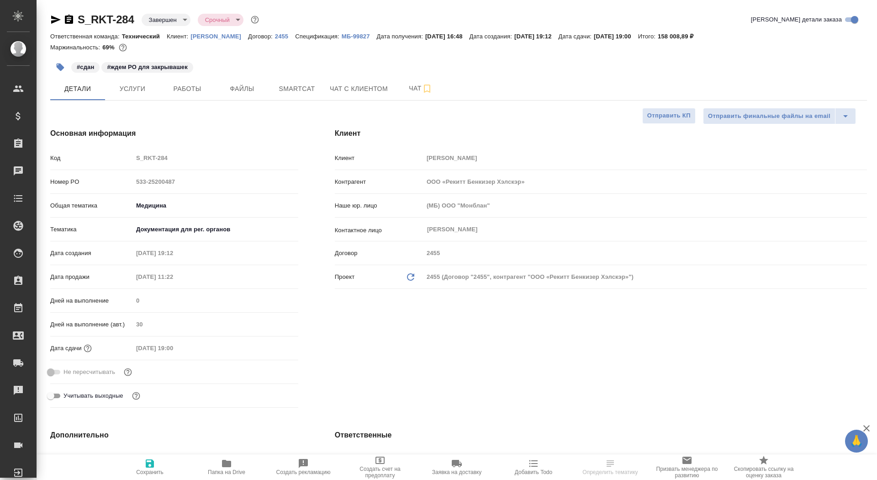
type textarea "x"
click at [377, 39] on p "МБ-99827" at bounding box center [359, 36] width 35 height 7
type textarea "x"
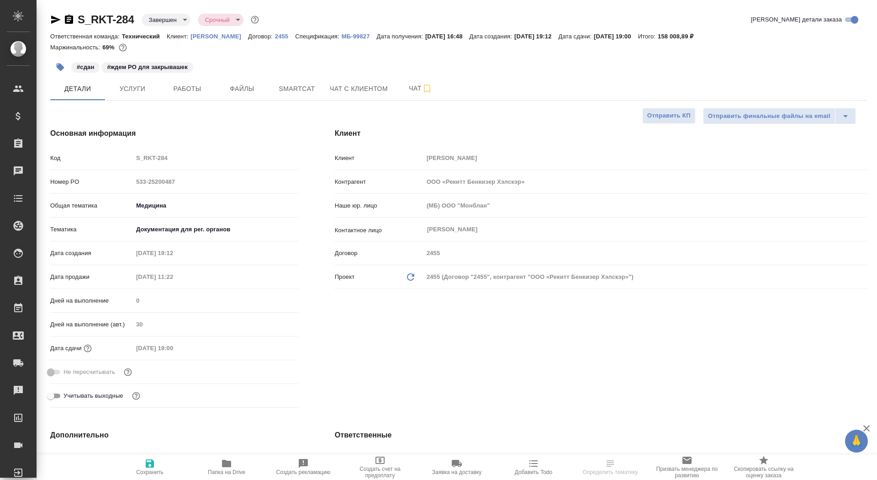
select select "RU"
click at [214, 472] on span "Папка на Drive" at bounding box center [226, 472] width 37 height 6
type textarea "x"
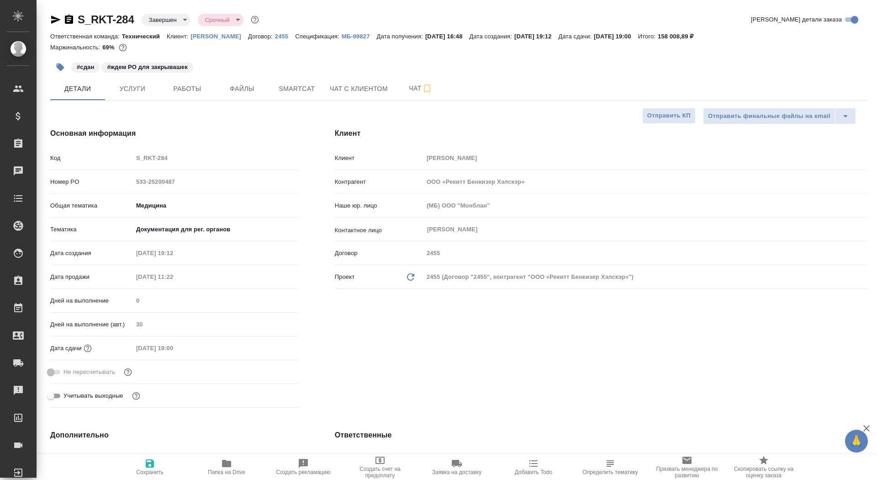
type textarea "x"
click at [68, 17] on icon "button" at bounding box center [69, 19] width 8 height 9
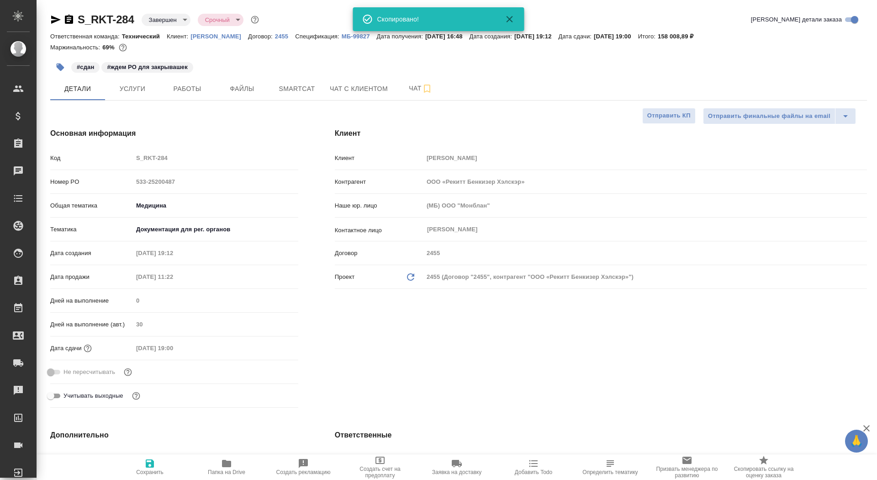
type textarea "x"
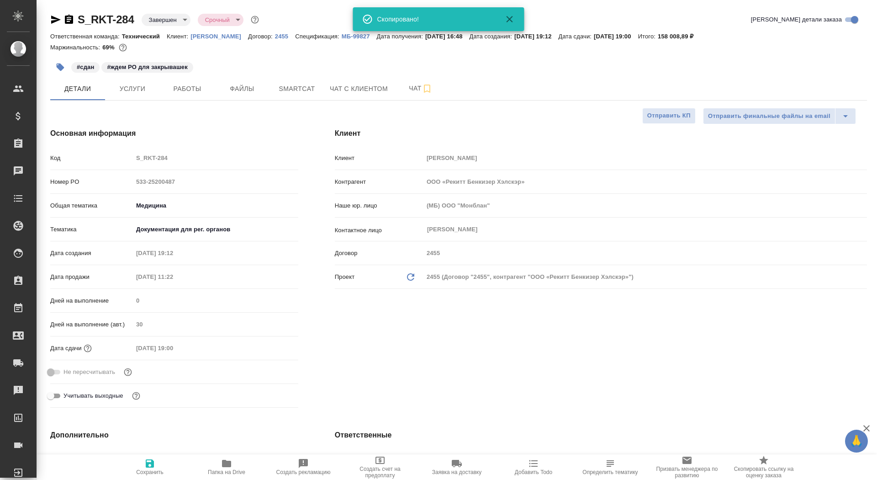
type textarea "x"
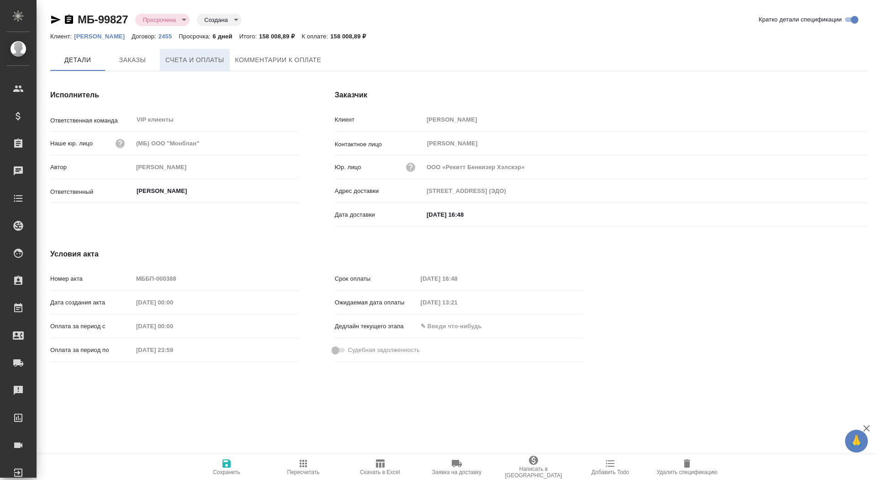
click at [193, 62] on span "Счета и оплаты" at bounding box center [194, 59] width 59 height 11
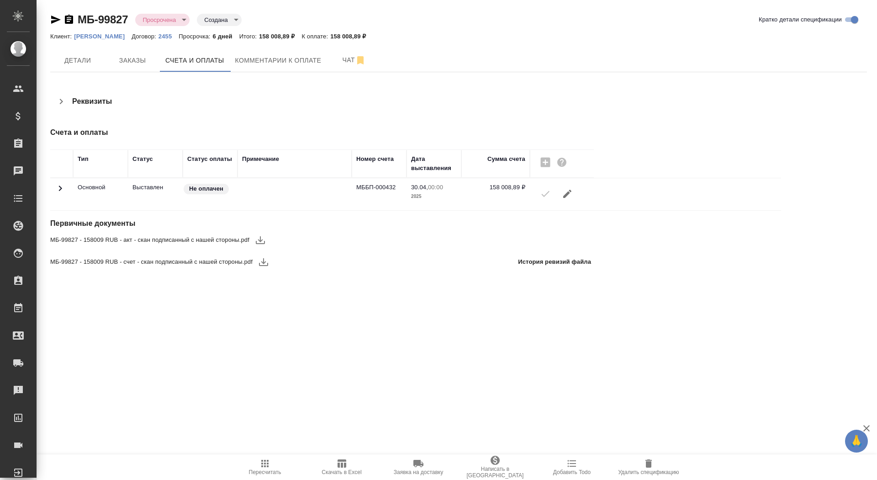
click at [264, 241] on icon "button" at bounding box center [260, 239] width 11 height 11
click at [265, 266] on icon "button" at bounding box center [263, 261] width 11 height 11
